Goal: Navigation & Orientation: Understand site structure

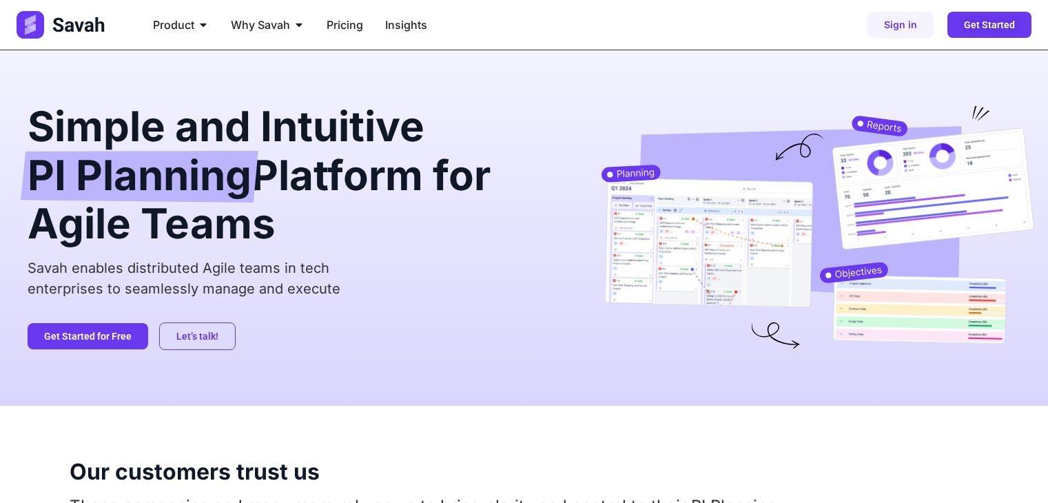
scroll to position [2067, 0]
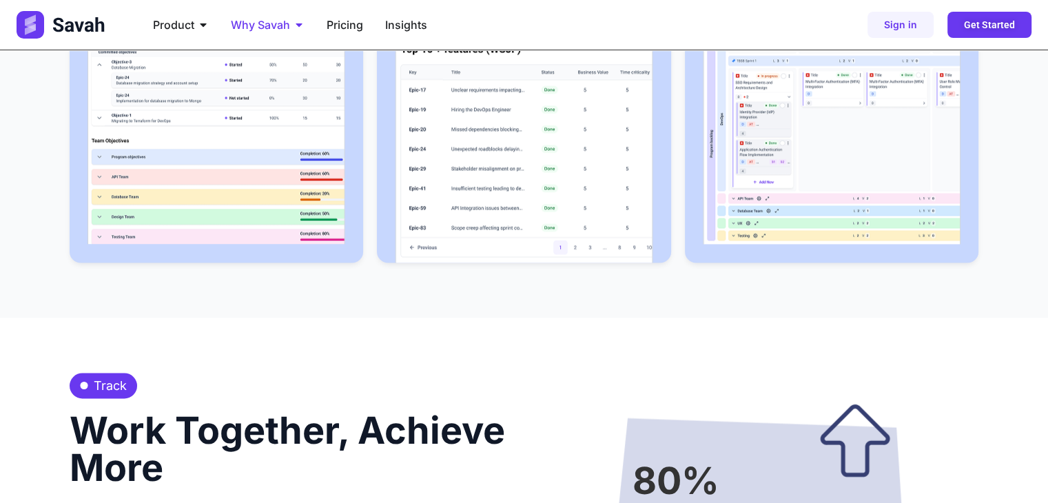
click at [277, 31] on span "Why Savah" at bounding box center [260, 25] width 59 height 17
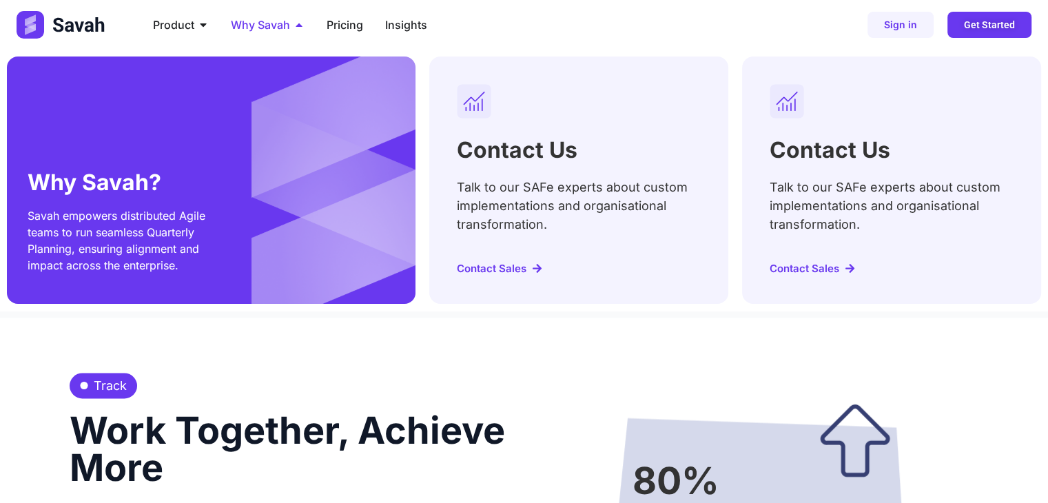
scroll to position [0, 0]
click at [282, 19] on span "Why Savah" at bounding box center [260, 25] width 59 height 17
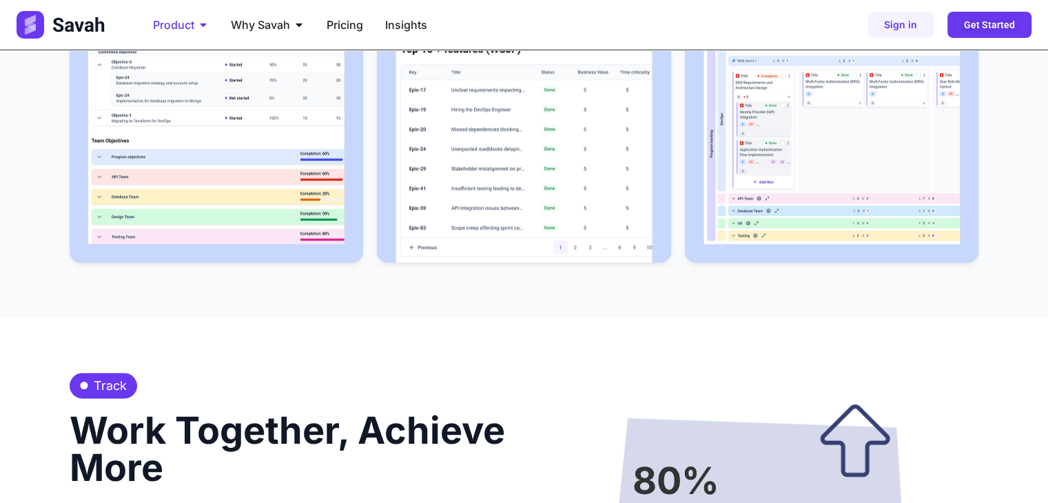
click at [186, 14] on div "Product Close Product Open Product" at bounding box center [181, 25] width 78 height 28
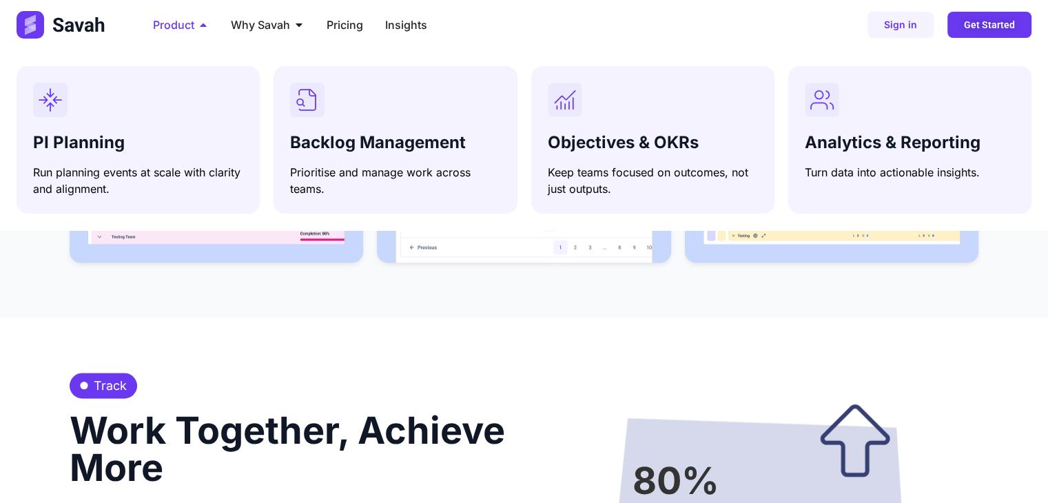
click at [192, 17] on span "Product" at bounding box center [173, 25] width 41 height 17
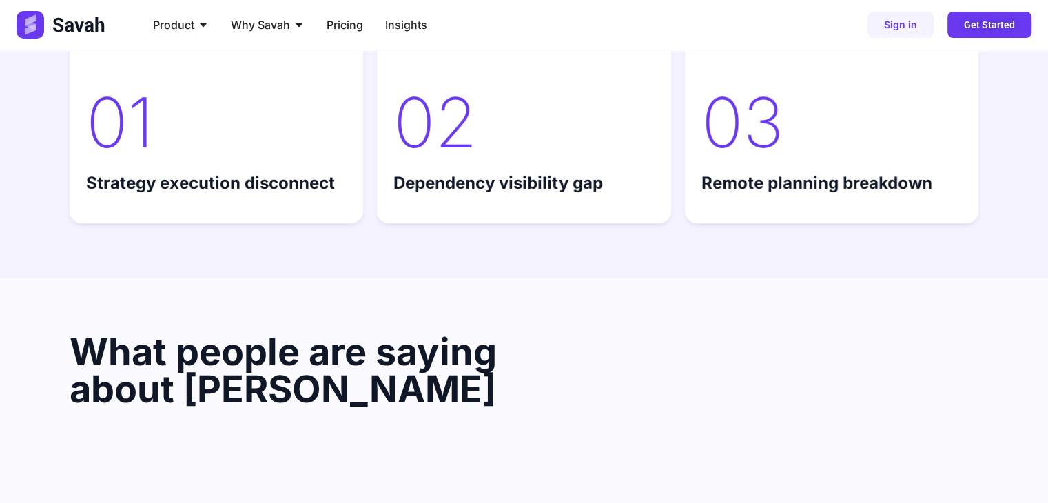
scroll to position [5759, 0]
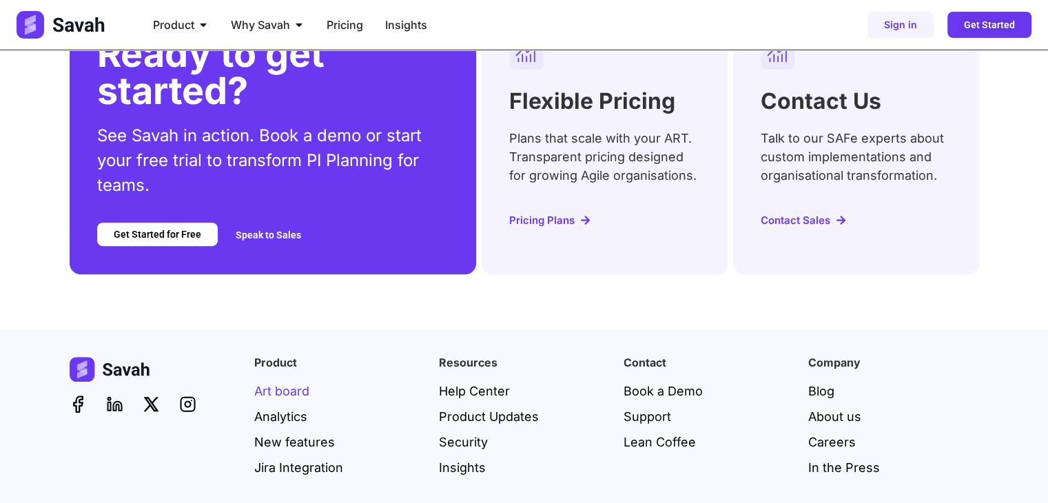
click at [300, 382] on span "Art board" at bounding box center [281, 391] width 55 height 19
click at [299, 407] on span "Analytics" at bounding box center [280, 416] width 53 height 19
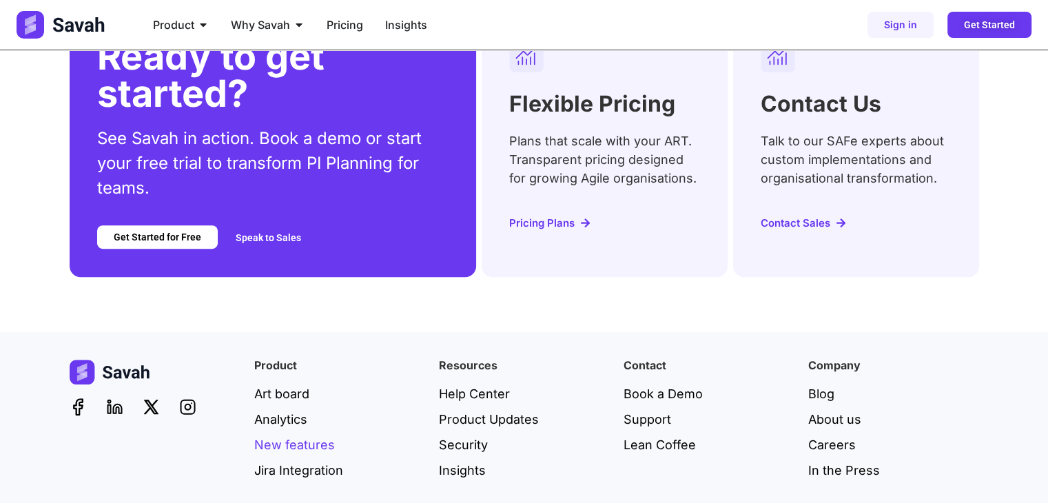
click at [306, 435] on span "New features" at bounding box center [294, 444] width 81 height 19
click at [315, 461] on span "Jira Integration" at bounding box center [298, 470] width 89 height 19
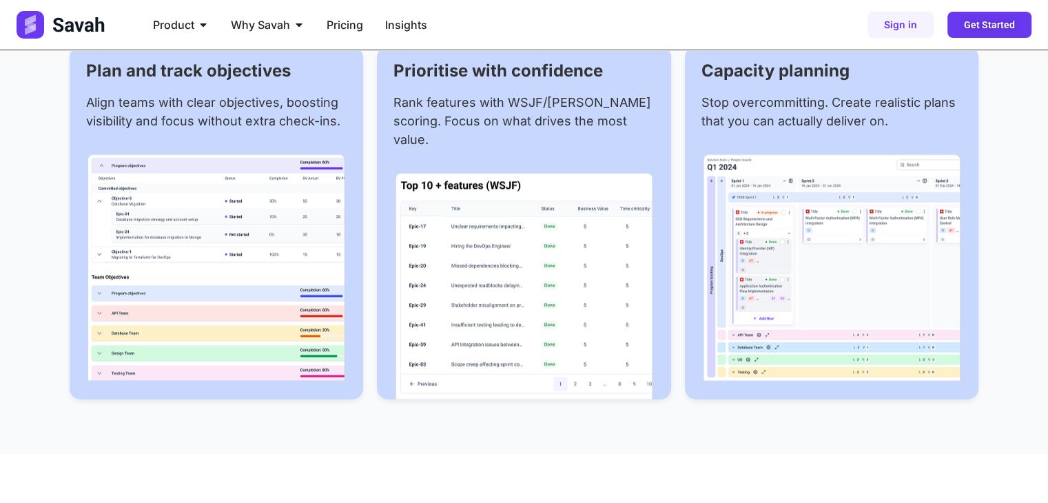
scroll to position [2202, 0]
